Goal: Information Seeking & Learning: Understand process/instructions

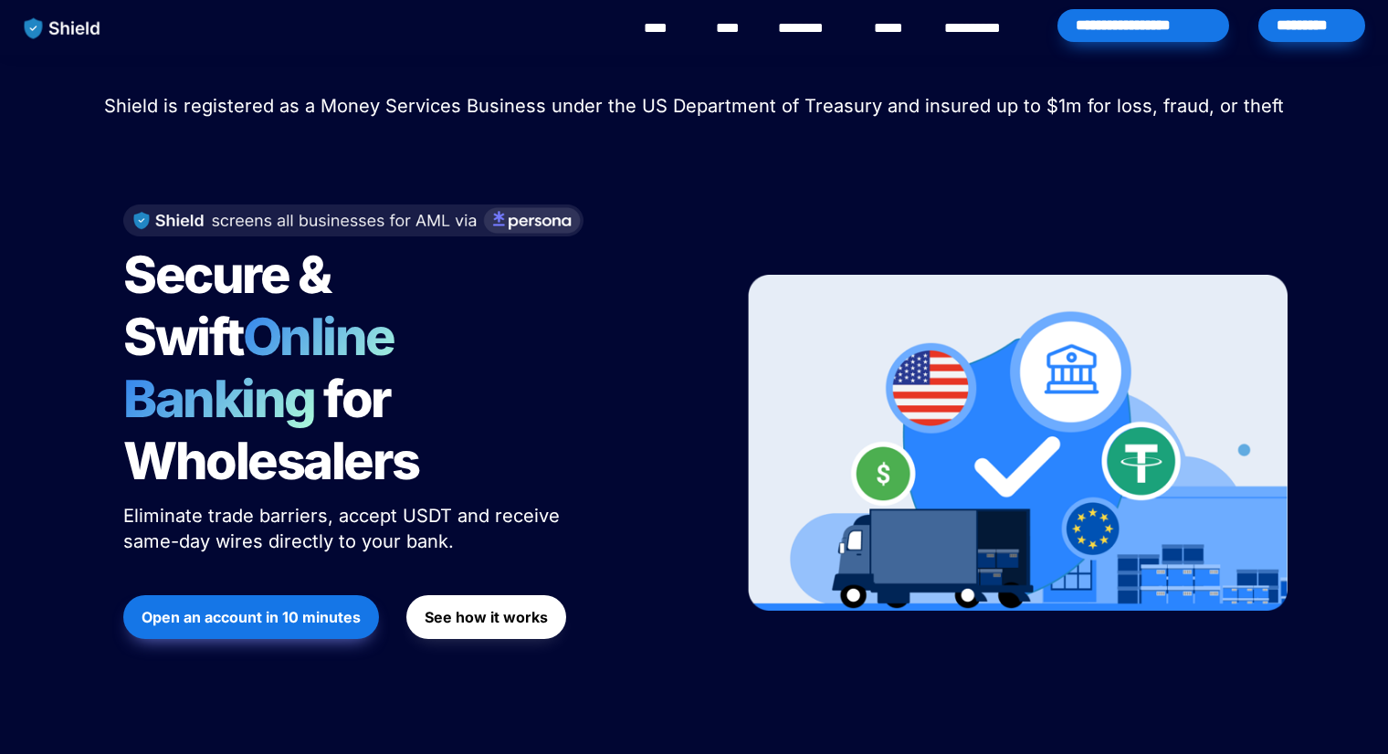
click at [1311, 40] on div "*********" at bounding box center [1311, 25] width 107 height 33
click at [1146, 27] on div "**********" at bounding box center [1143, 25] width 172 height 33
click at [504, 608] on strong "See how it works" at bounding box center [485, 617] width 123 height 18
